Goal: Task Accomplishment & Management: Complete application form

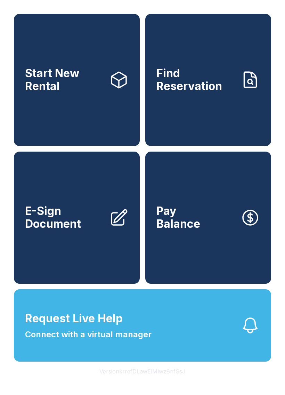
click at [110, 102] on link "Start New Rental" at bounding box center [77, 80] width 126 height 132
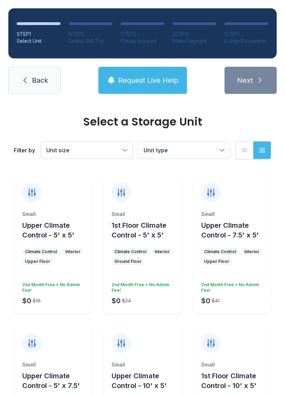
click at [121, 149] on button "Unit size" at bounding box center [87, 150] width 92 height 17
click at [186, 144] on button "Unit type" at bounding box center [184, 150] width 92 height 17
click at [209, 138] on div "Filter by Unit size Unit type List view Grid view" at bounding box center [143, 150] width 258 height 46
click at [208, 144] on button "Unit type" at bounding box center [184, 150] width 92 height 17
click at [148, 184] on label "1st Floor Climate Control" at bounding box center [184, 190] width 75 height 17
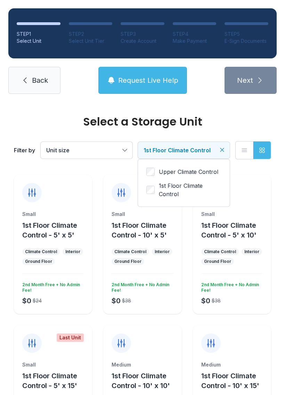
click at [121, 142] on button "Unit size" at bounding box center [87, 150] width 92 height 17
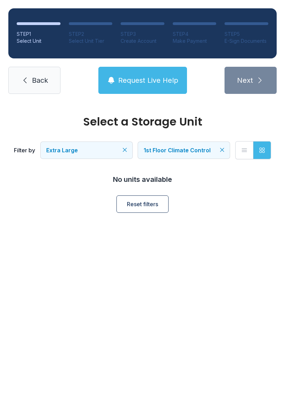
click at [100, 143] on button "Extra Large" at bounding box center [87, 150] width 92 height 17
click at [58, 197] on label "Large" at bounding box center [86, 200] width 75 height 8
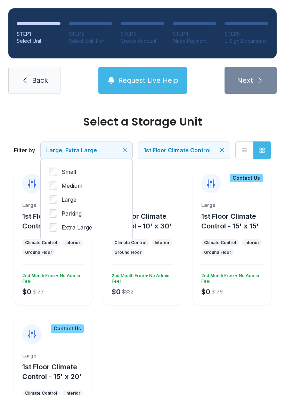
scroll to position [9, 0]
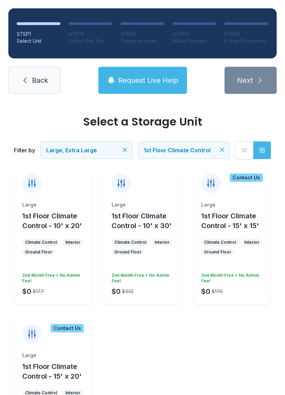
click at [179, 353] on ul "Large 1st Floor Climate Control - 10' x 20' Climate Control Interior Ground Flo…" at bounding box center [143, 310] width 258 height 290
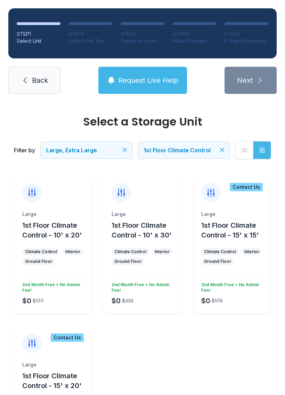
scroll to position [0, 0]
click at [146, 270] on div "Large 1st Floor Climate Control - 10' x 30' Climate Control Interior Ground Flo…" at bounding box center [142, 262] width 78 height 103
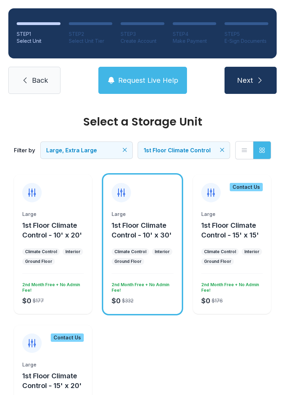
click at [262, 82] on icon "submit" at bounding box center [260, 80] width 8 height 8
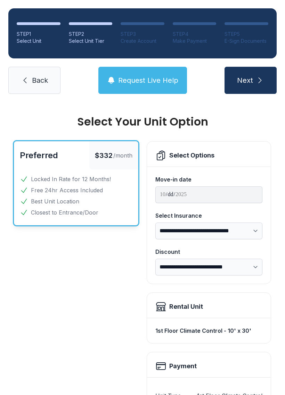
click at [43, 85] on span "Back" at bounding box center [40, 81] width 16 height 10
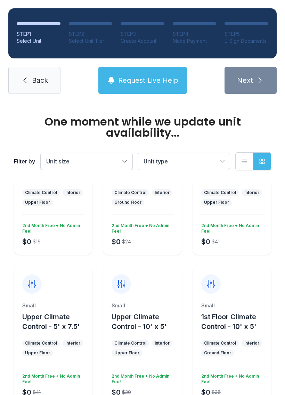
scroll to position [74, 0]
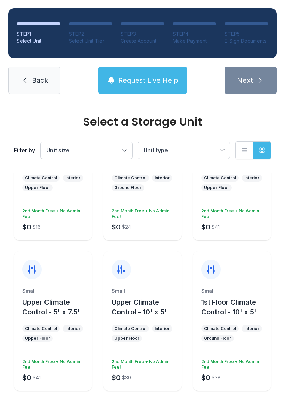
click at [98, 144] on button "Unit size" at bounding box center [87, 150] width 92 height 17
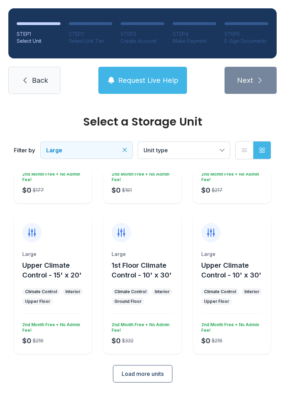
scroll to position [111, 0]
click at [146, 368] on button "Load more units" at bounding box center [143, 373] width 60 height 17
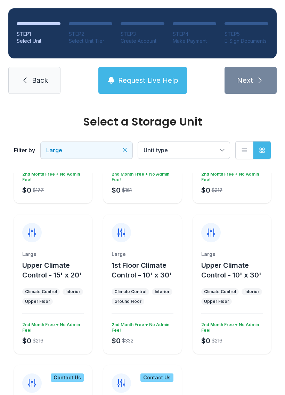
click at [202, 151] on span "Unit type" at bounding box center [181, 150] width 74 height 8
click at [157, 187] on label "1st Floor Climate Control" at bounding box center [184, 190] width 75 height 17
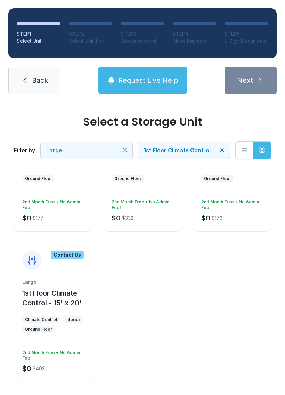
scroll to position [82, 0]
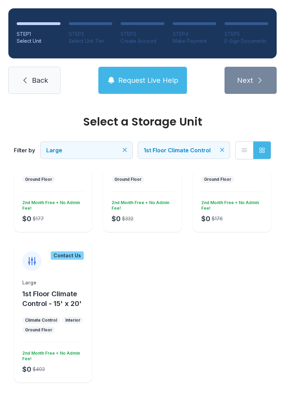
click at [19, 88] on link "Back" at bounding box center [34, 80] width 52 height 27
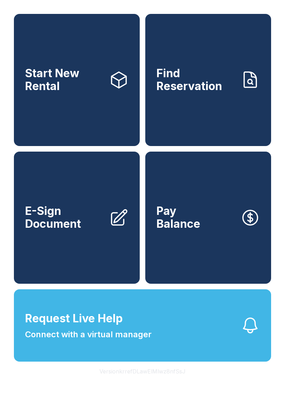
click at [49, 230] on span "E-Sign Document" at bounding box center [64, 217] width 79 height 25
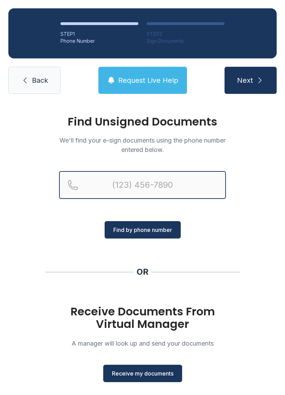
click at [100, 178] on input "Reservation phone number" at bounding box center [142, 185] width 167 height 28
type input "(901)"
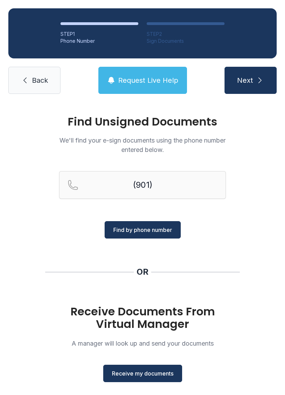
click at [218, 239] on div "Find Unsigned Documents We'll find your e-sign documents using the phone number…" at bounding box center [142, 256] width 285 height 308
click at [189, 255] on div "Find Unsigned Documents We'll find your e-sign documents using the phone number…" at bounding box center [142, 256] width 285 height 308
click at [149, 376] on span "Receive my documents" at bounding box center [143, 374] width 62 height 8
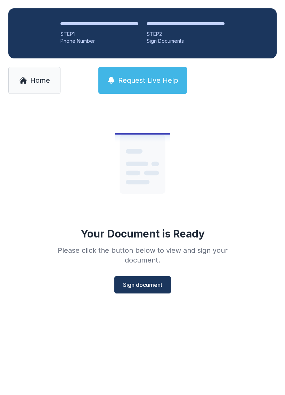
click at [133, 293] on button "Sign document" at bounding box center [142, 284] width 57 height 17
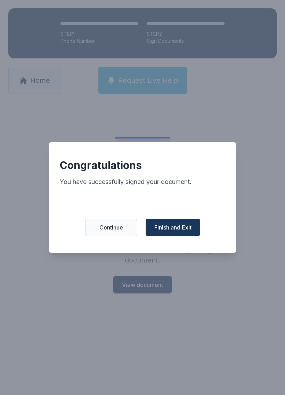
click at [108, 227] on button "Continue" at bounding box center [111, 227] width 52 height 17
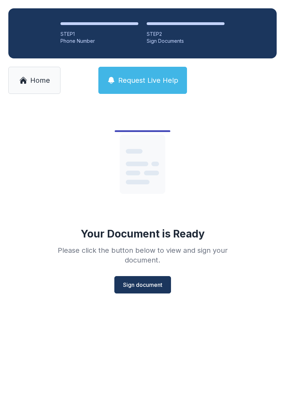
click at [37, 88] on link "Home" at bounding box center [34, 80] width 52 height 27
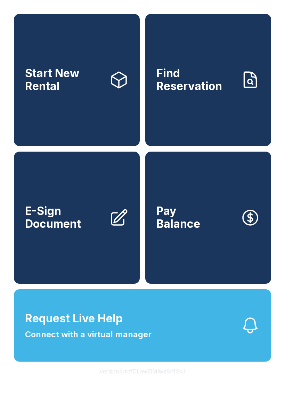
click at [59, 243] on link "E-Sign Document" at bounding box center [77, 218] width 126 height 132
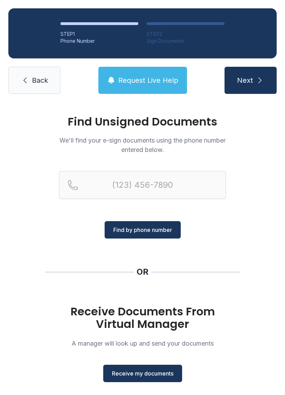
click at [132, 377] on span "Receive my documents" at bounding box center [143, 374] width 62 height 8
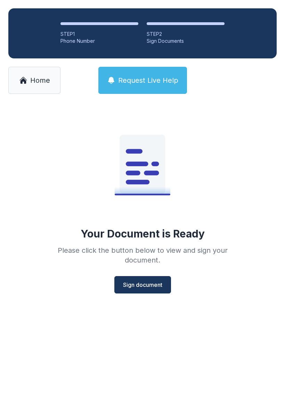
click at [136, 289] on span "Sign document" at bounding box center [142, 285] width 39 height 8
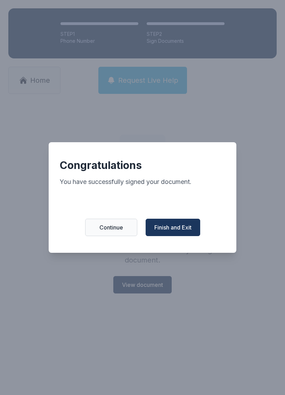
click at [175, 223] on button "Finish and Exit" at bounding box center [173, 227] width 55 height 17
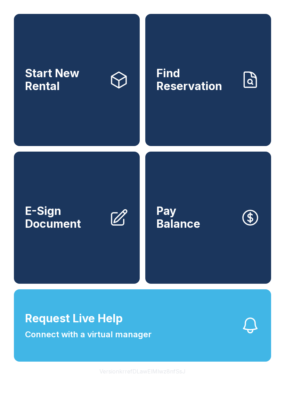
click at [200, 227] on button "Pay Balance" at bounding box center [208, 218] width 126 height 132
